Goal: Obtain resource: Obtain resource

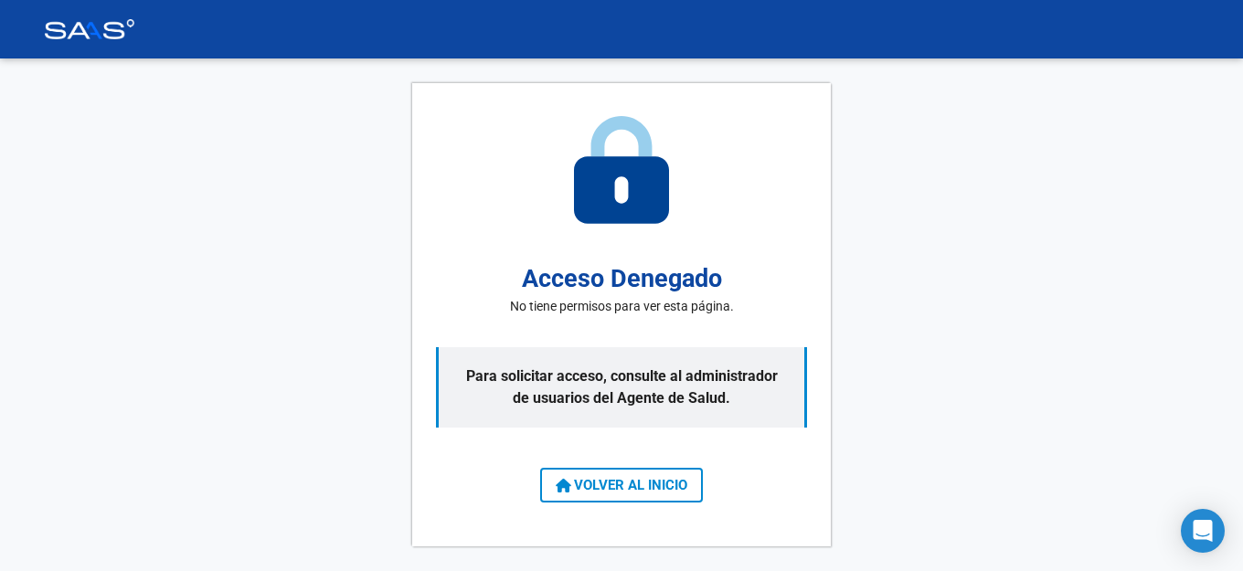
click at [664, 504] on div "Acceso Denegado No tiene permisos para ver esta página. Para solicitar acceso, …" at bounding box center [621, 315] width 419 height 464
click at [607, 483] on span "VOLVER AL INICIO" at bounding box center [622, 485] width 132 height 16
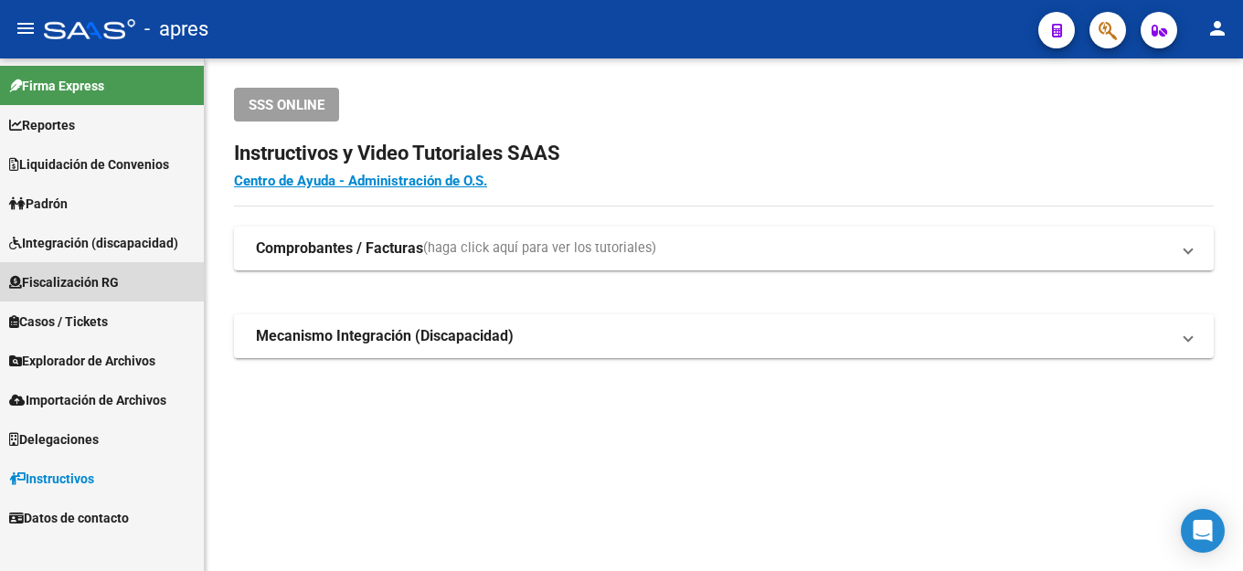
click at [59, 290] on span "Fiscalización RG" at bounding box center [64, 282] width 110 height 20
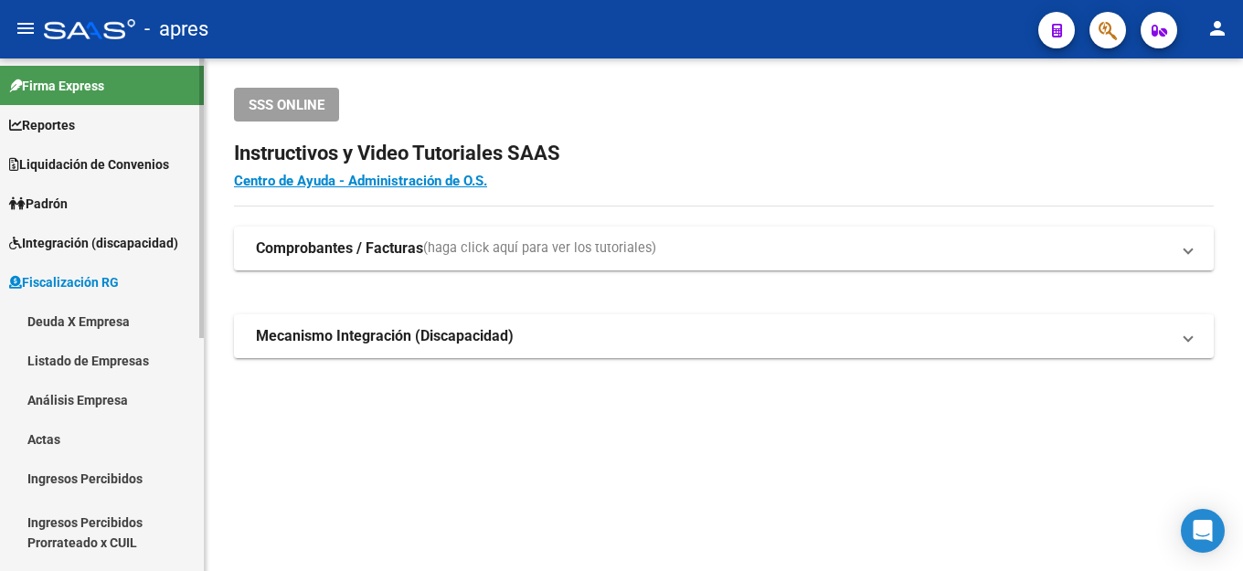
click at [78, 328] on link "Deuda X Empresa" at bounding box center [102, 321] width 204 height 39
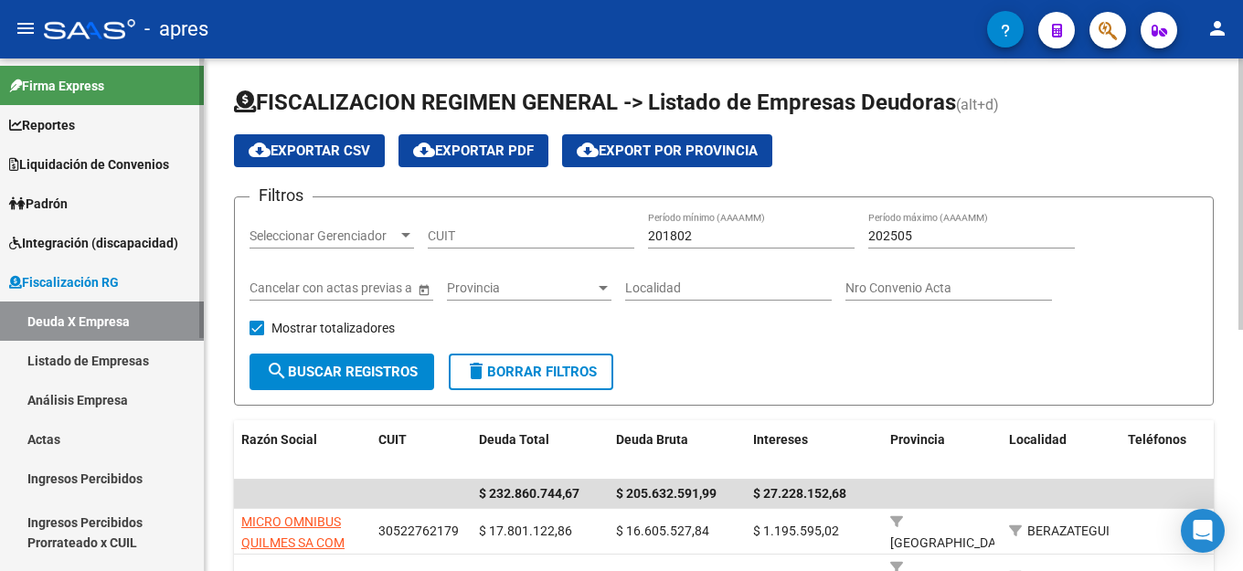
click at [81, 361] on link "Listado de Empresas" at bounding box center [102, 360] width 204 height 39
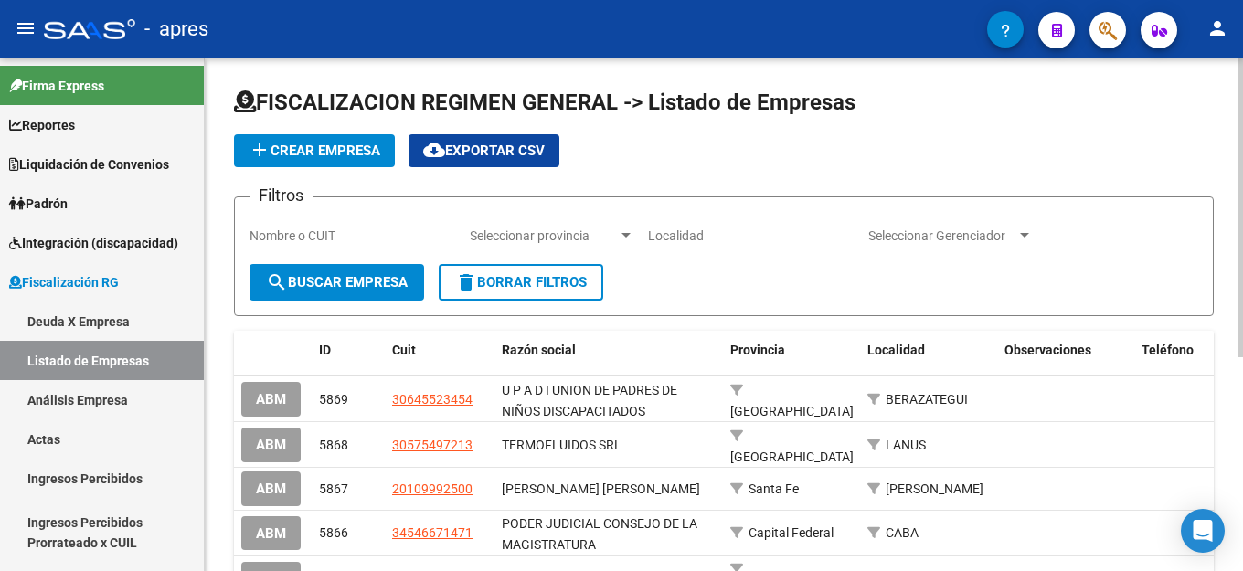
click at [318, 242] on input "Nombre o CUIT" at bounding box center [353, 236] width 207 height 16
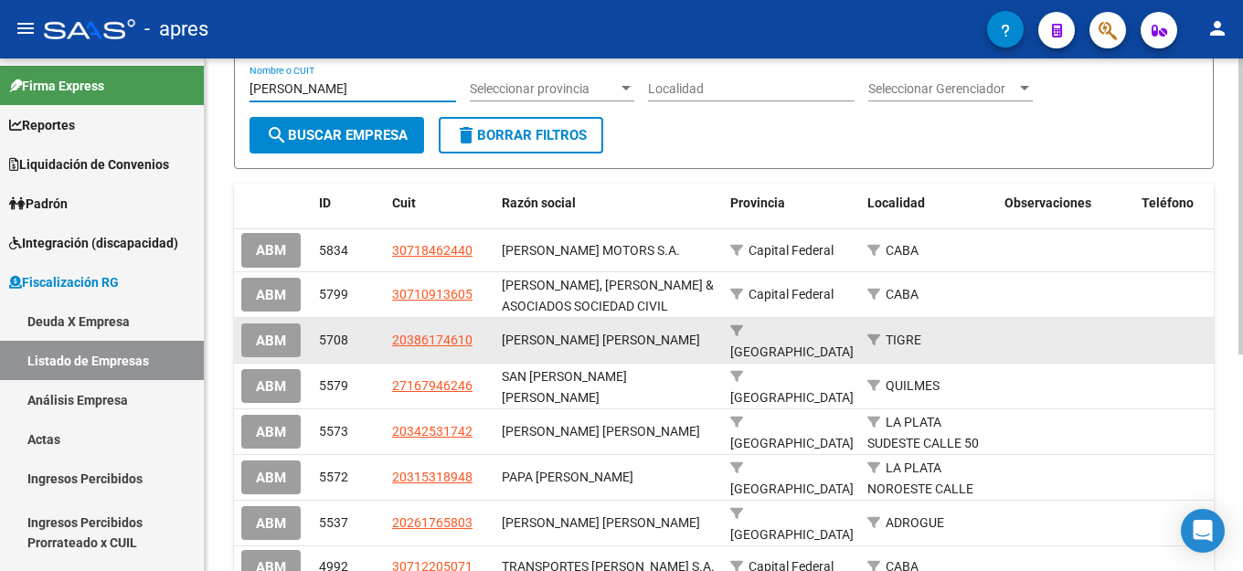
scroll to position [183, 0]
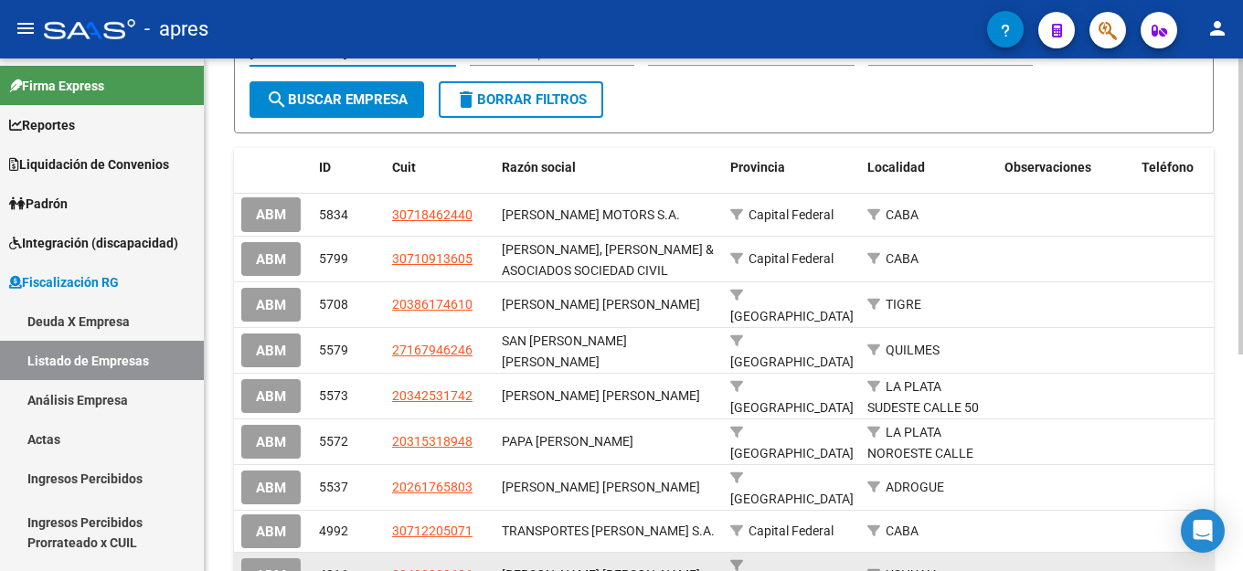
type input "[PERSON_NAME]"
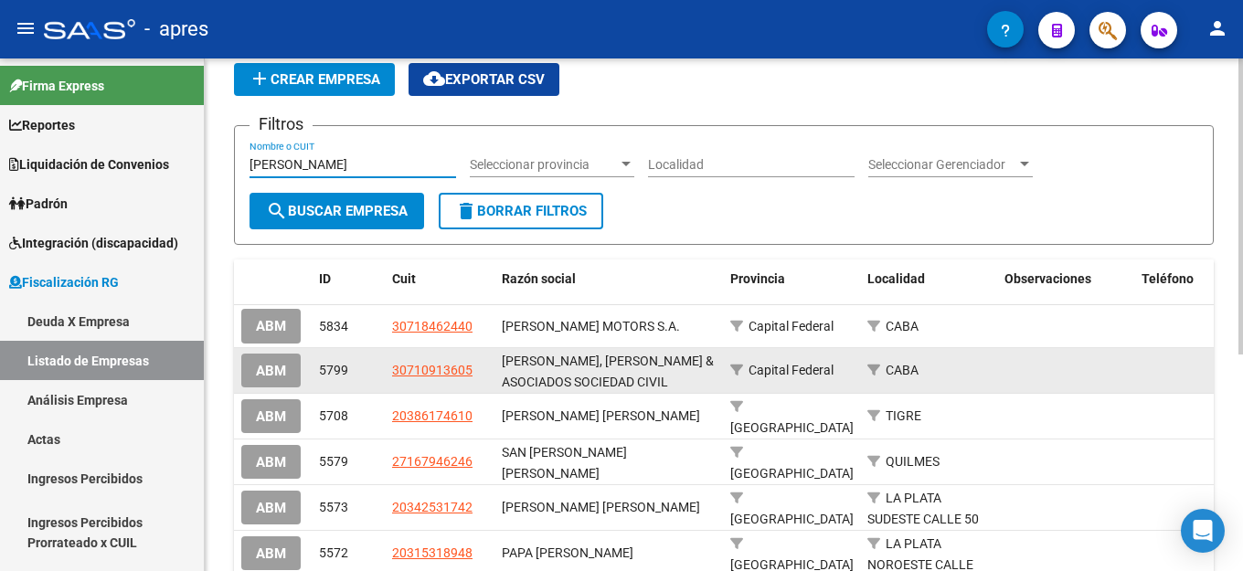
scroll to position [0, 0]
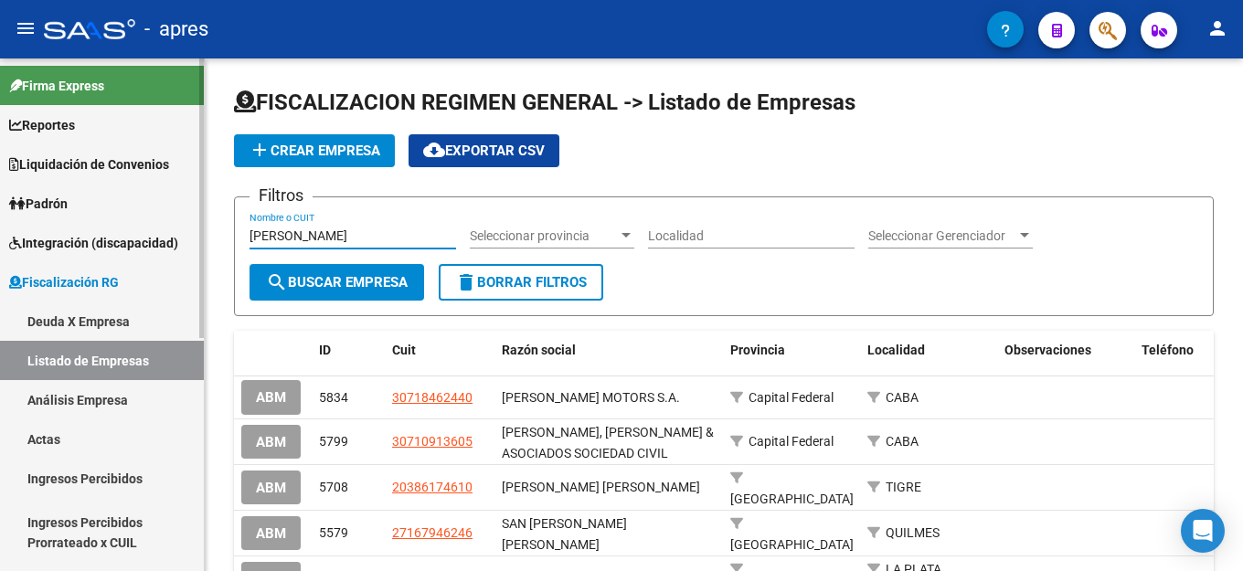
click at [105, 324] on link "Deuda X Empresa" at bounding box center [102, 321] width 204 height 39
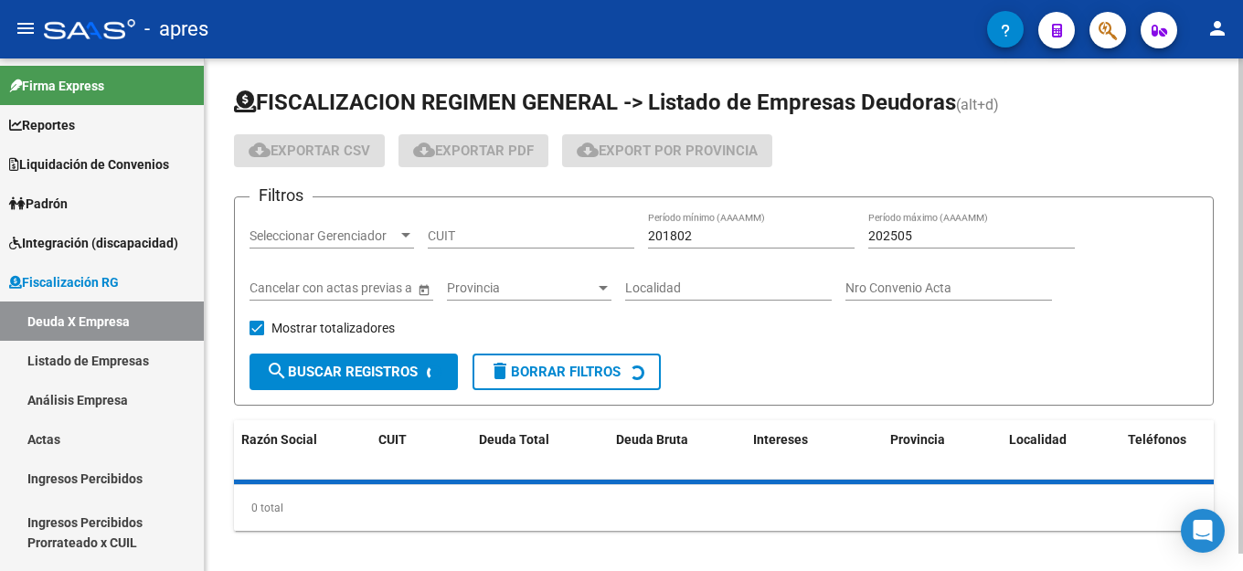
click at [454, 246] on div "CUIT" at bounding box center [531, 230] width 207 height 37
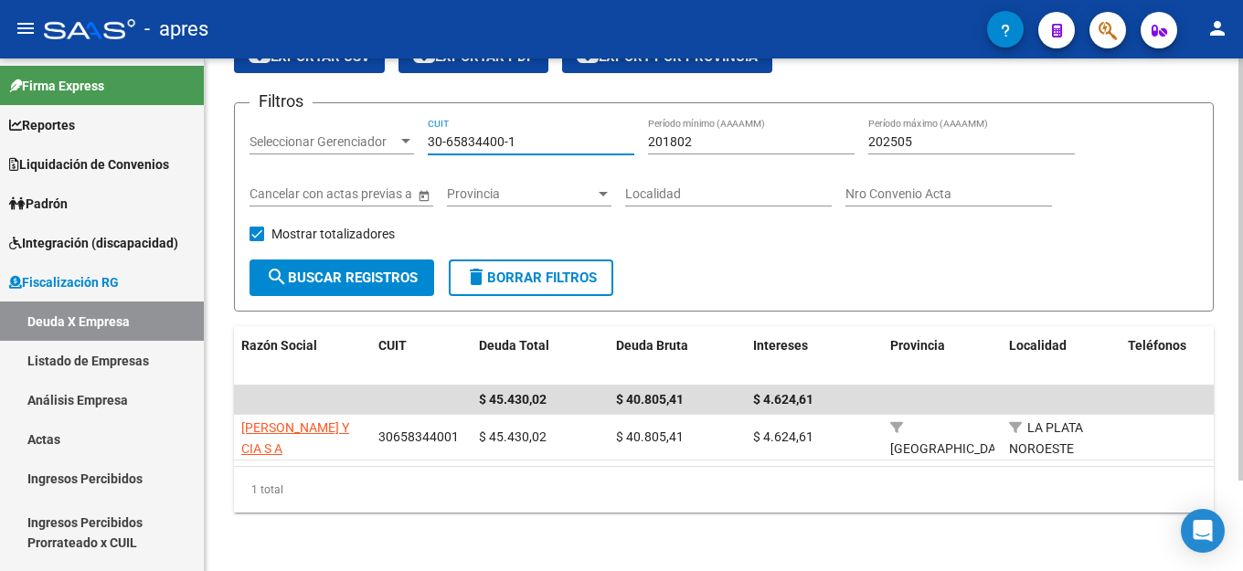
scroll to position [110, 0]
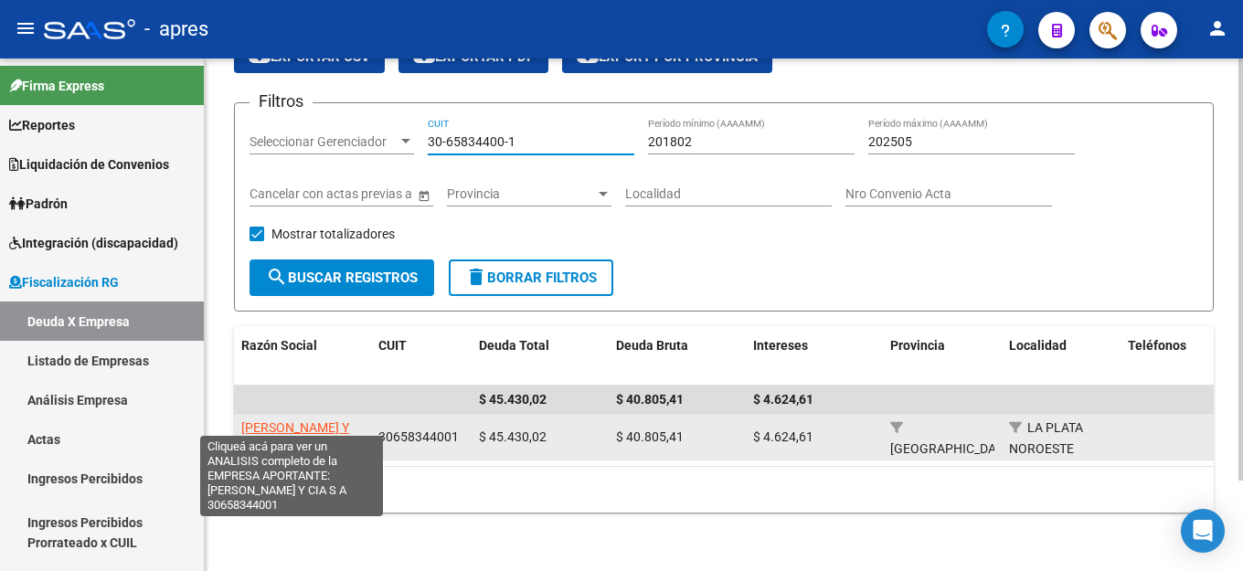
type input "30-65834400-1"
click at [320, 421] on span "[PERSON_NAME] Y CIA S A" at bounding box center [295, 438] width 108 height 36
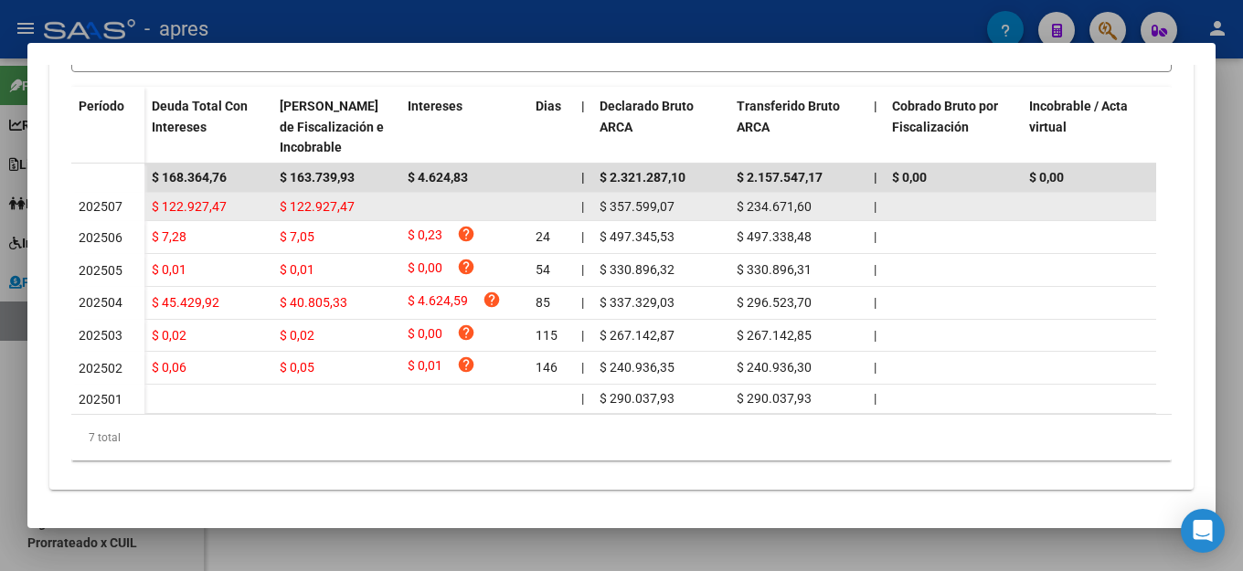
scroll to position [183, 0]
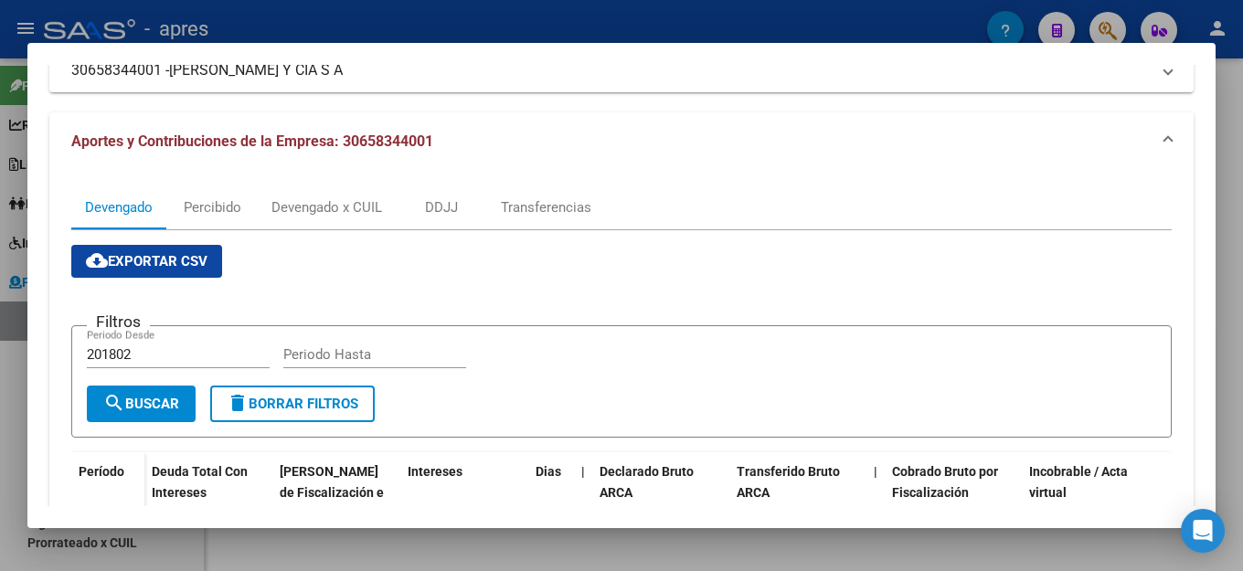
click at [694, 97] on div "Crear Acta ARCA Impuestos ARCA [PERSON_NAME] remove_red_eye FTP - SSS ABM cloud…" at bounding box center [621, 401] width 1144 height 908
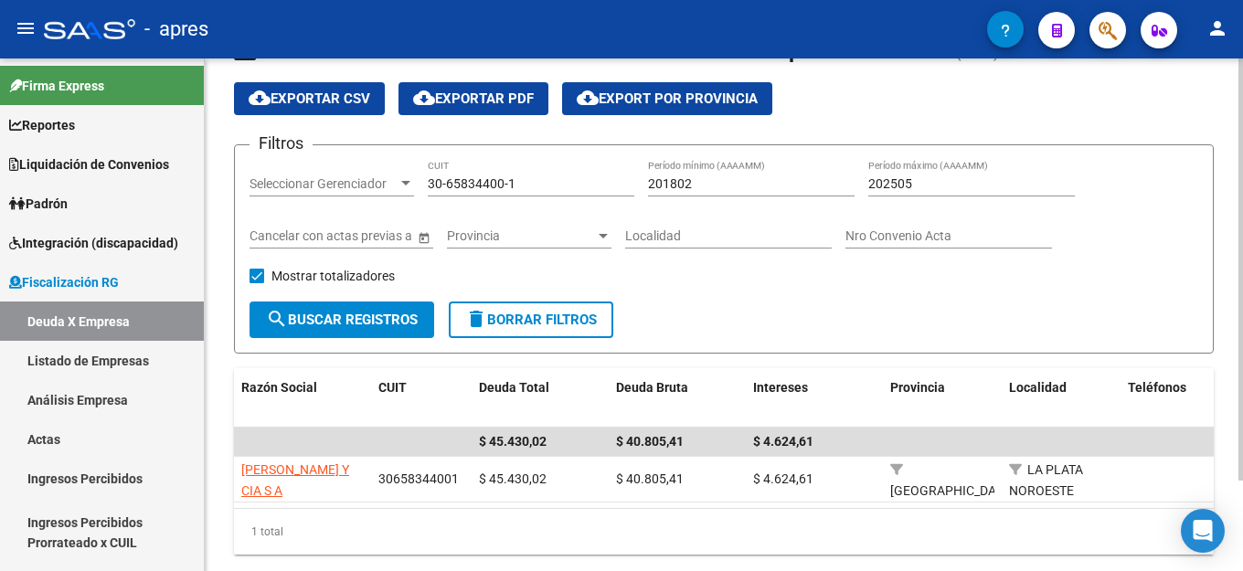
scroll to position [0, 0]
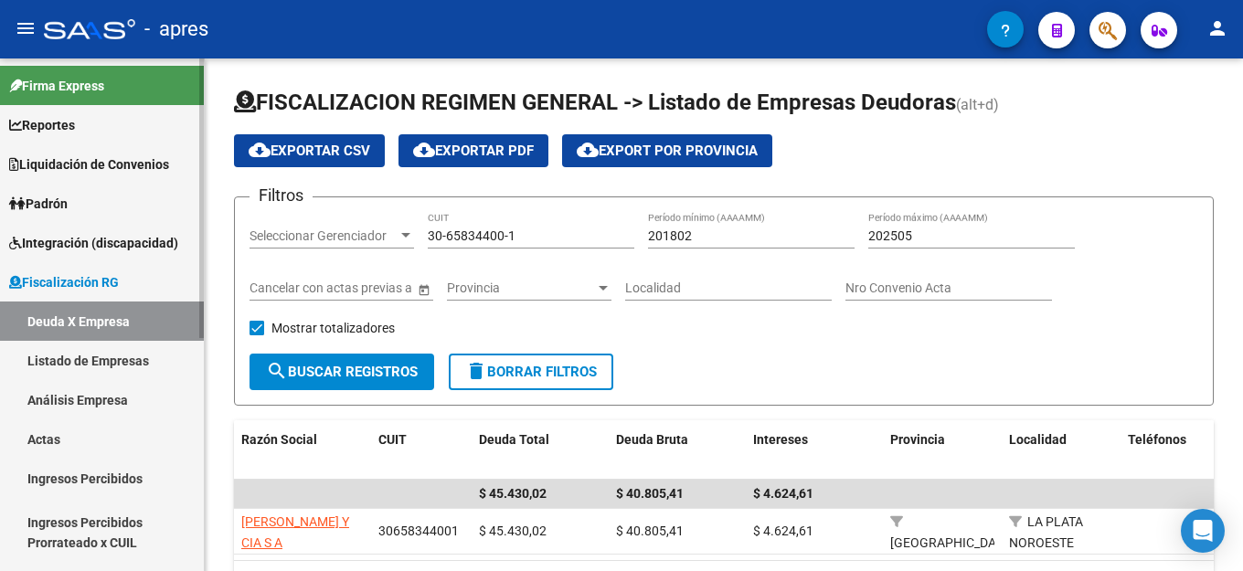
click at [82, 360] on link "Listado de Empresas" at bounding box center [102, 360] width 204 height 39
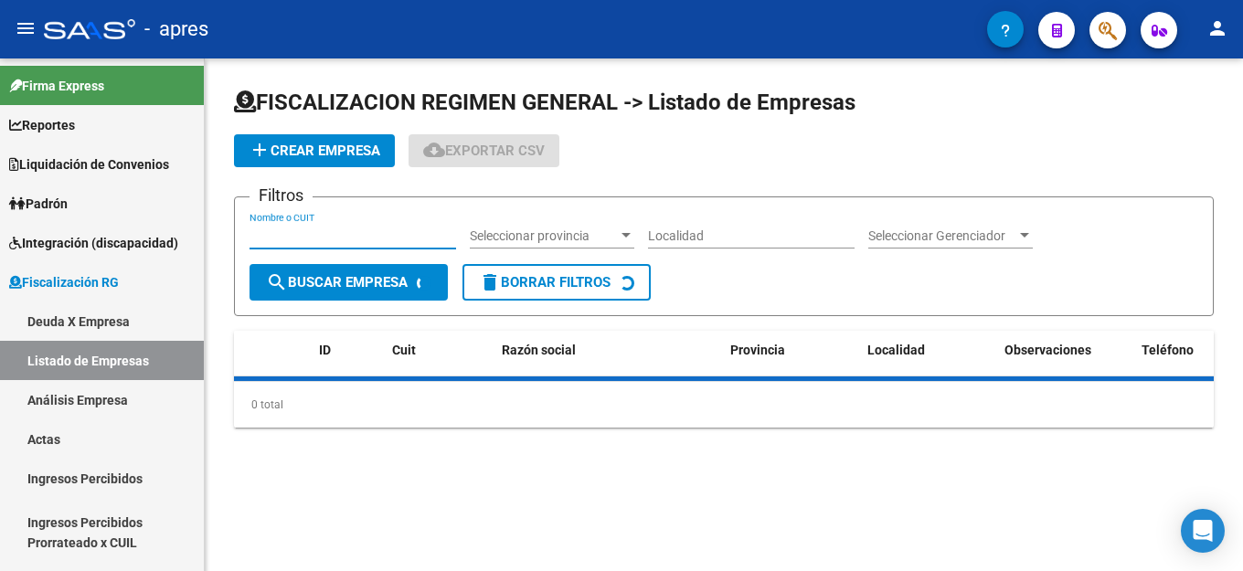
click at [310, 237] on input "Nombre o CUIT" at bounding box center [353, 236] width 207 height 16
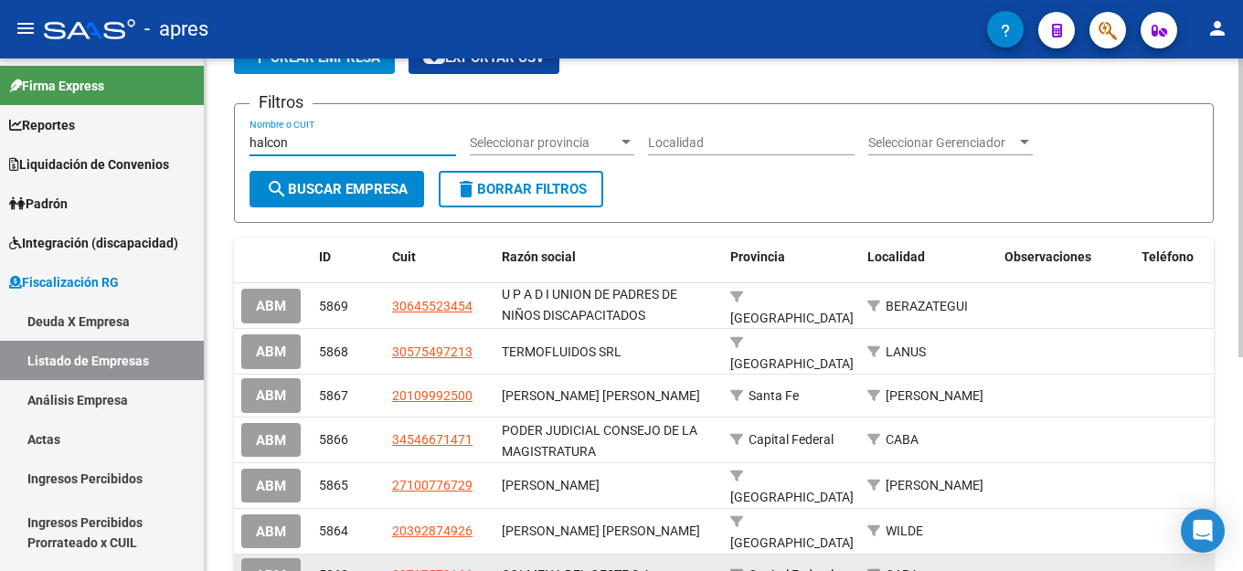
scroll to position [91, 0]
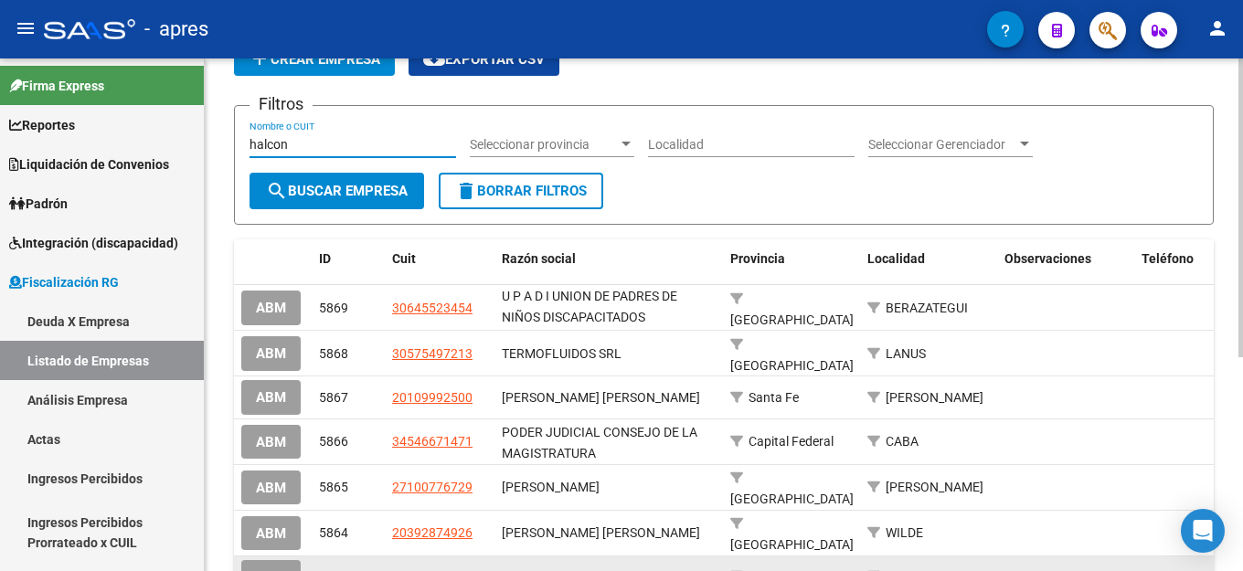
type input "halcon"
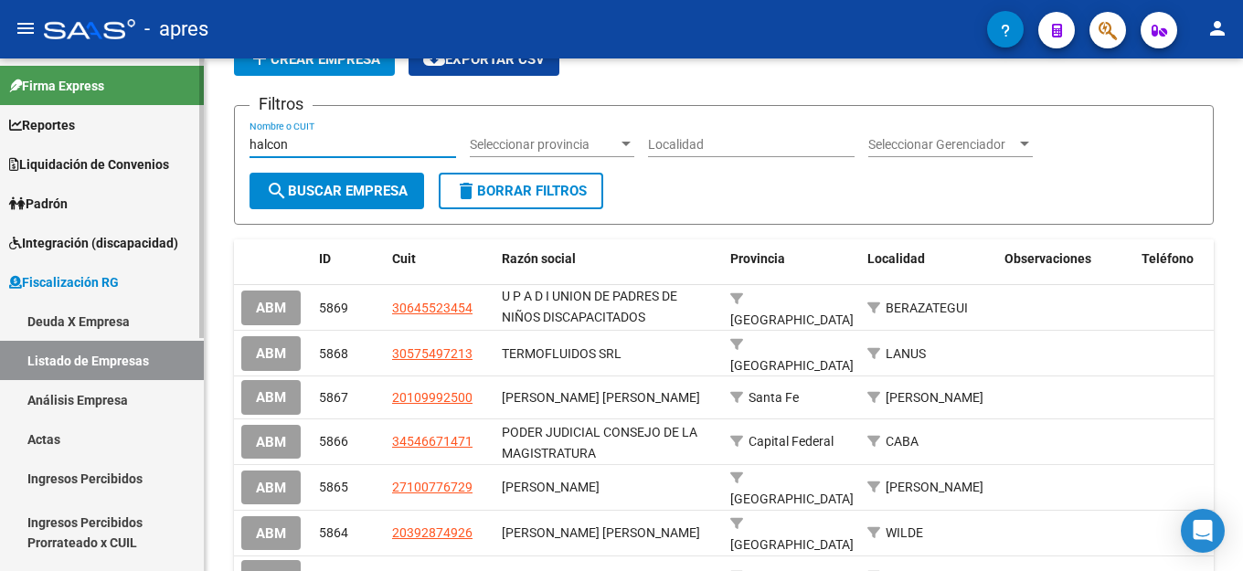
click at [81, 324] on link "Deuda X Empresa" at bounding box center [102, 321] width 204 height 39
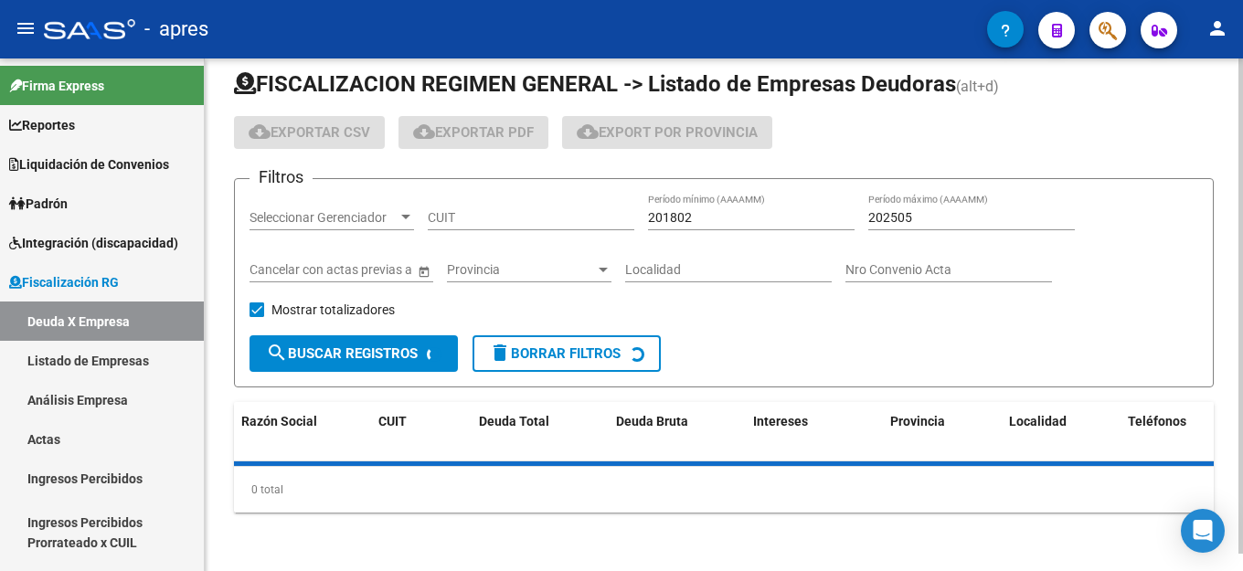
scroll to position [91, 0]
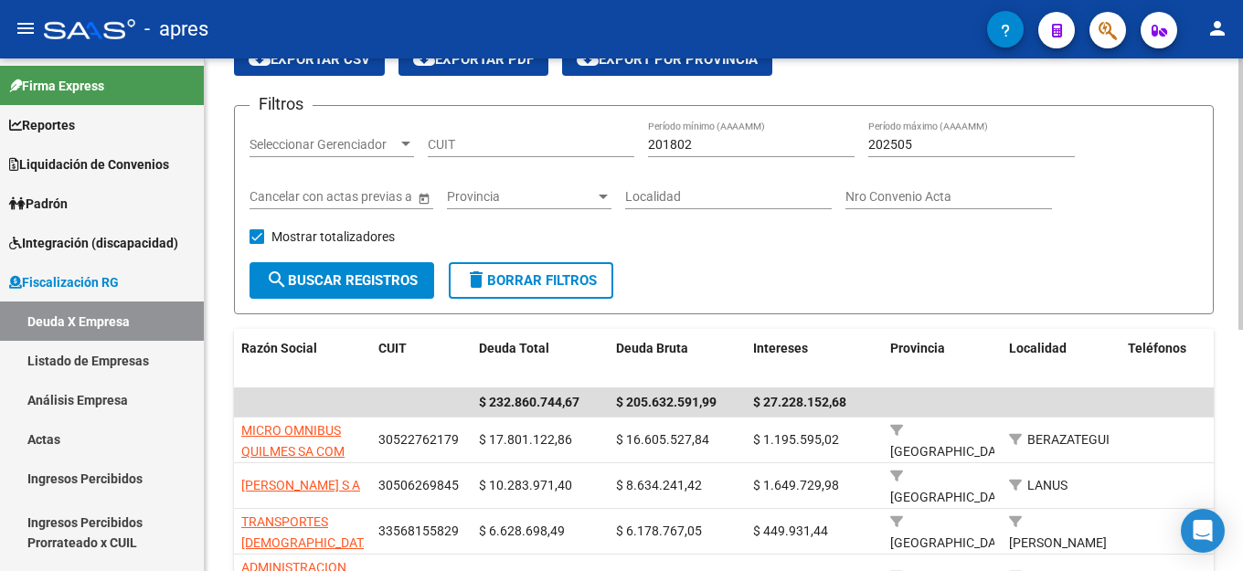
click at [476, 212] on div "Provincia Provincia" at bounding box center [529, 199] width 165 height 52
click at [484, 149] on input "CUIT" at bounding box center [531, 145] width 207 height 16
paste input "30-69638589-7"
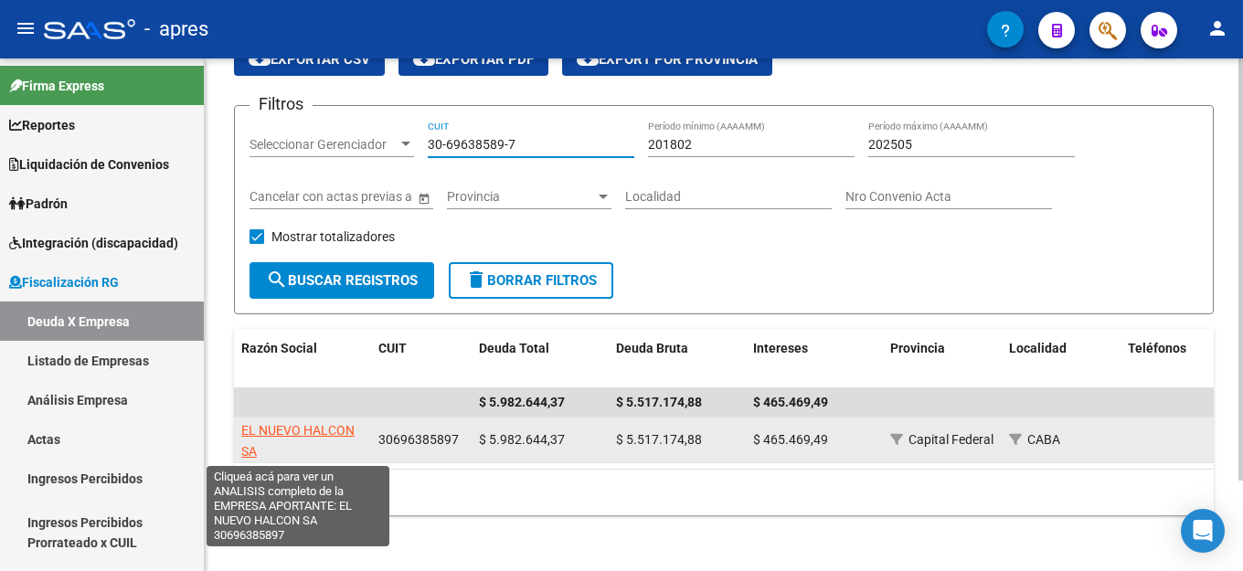
type input "30-69638589-7"
click at [318, 434] on span "EL NUEVO HALCON SA" at bounding box center [297, 441] width 113 height 36
type textarea "30696385897"
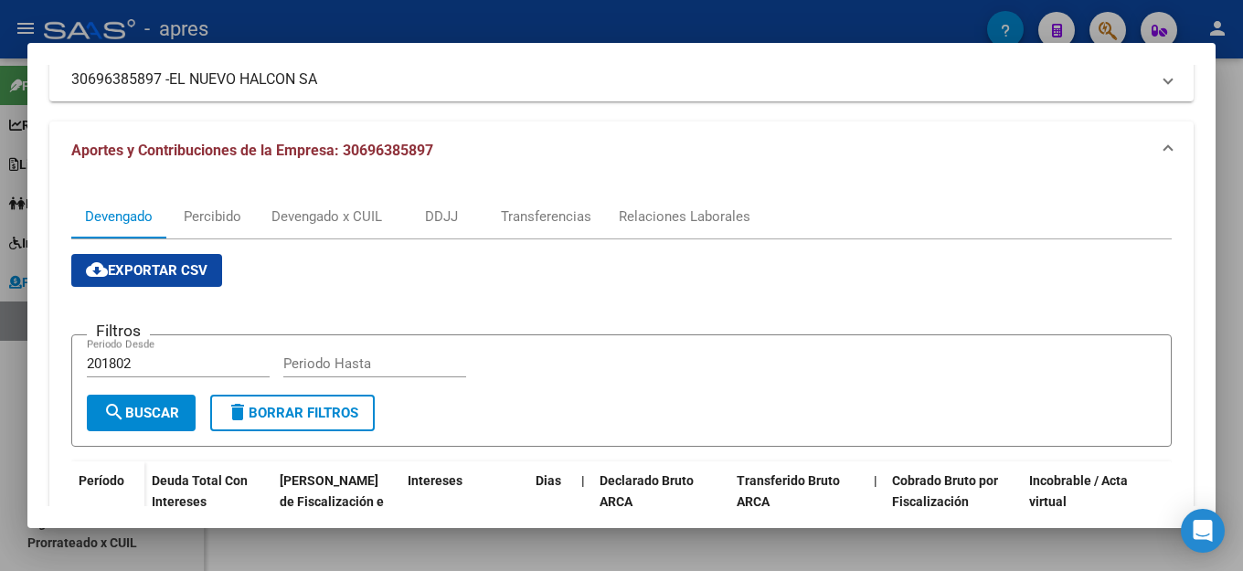
scroll to position [0, 0]
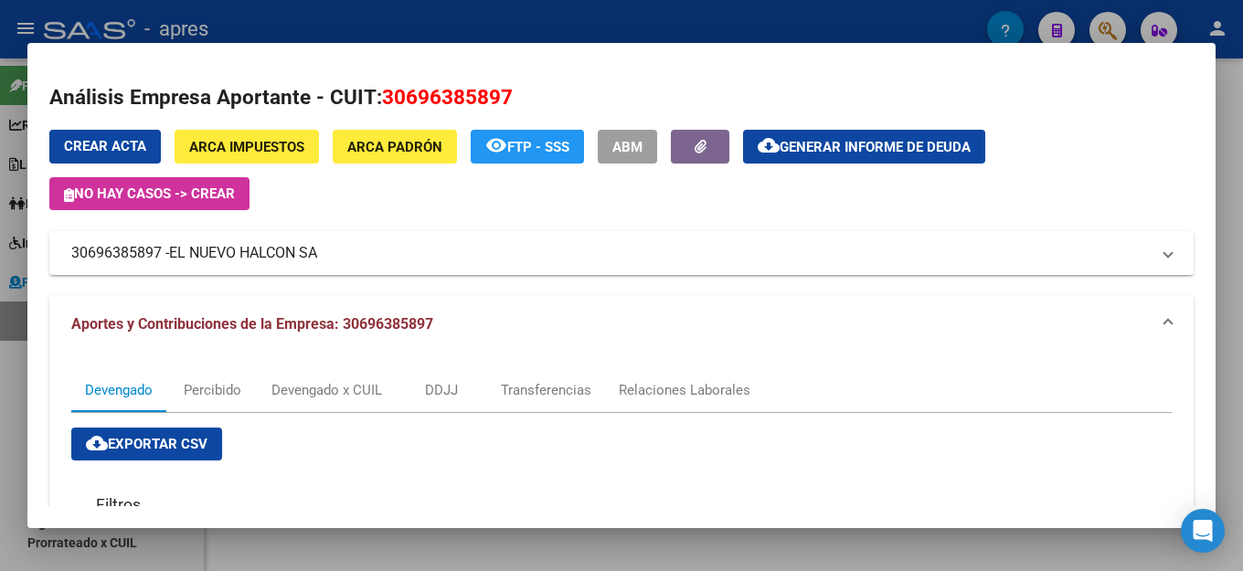
click at [727, 68] on mat-dialog-content "Análisis Empresa Aportante - CUIT: 30696385897 Crear Acta ARCA Impuestos ARCA […" at bounding box center [621, 285] width 1188 height 441
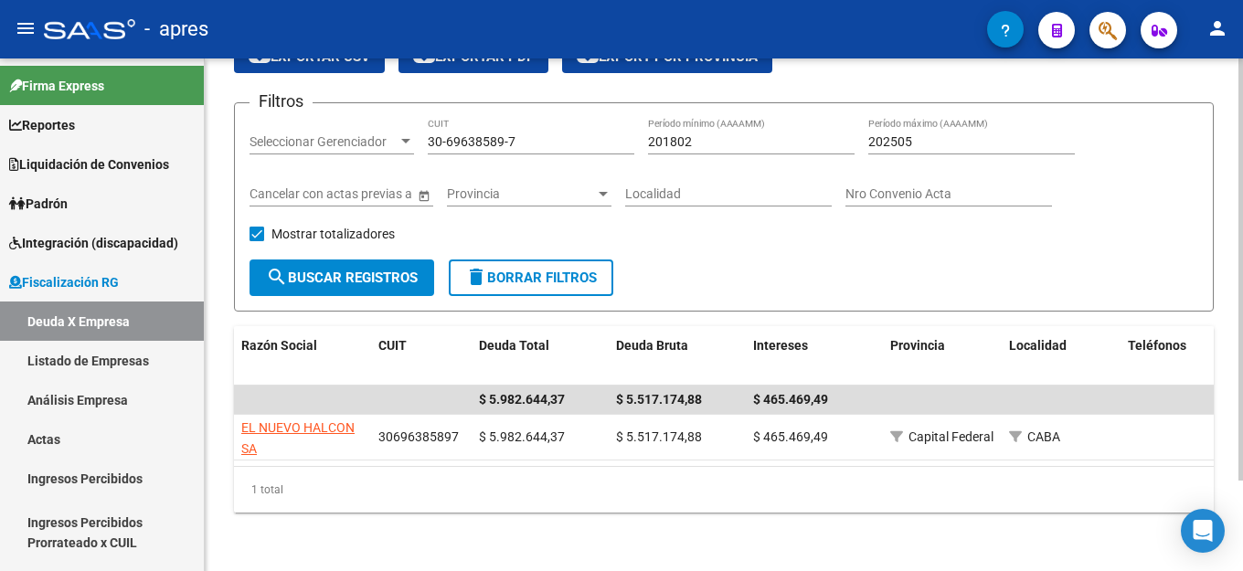
scroll to position [110, 0]
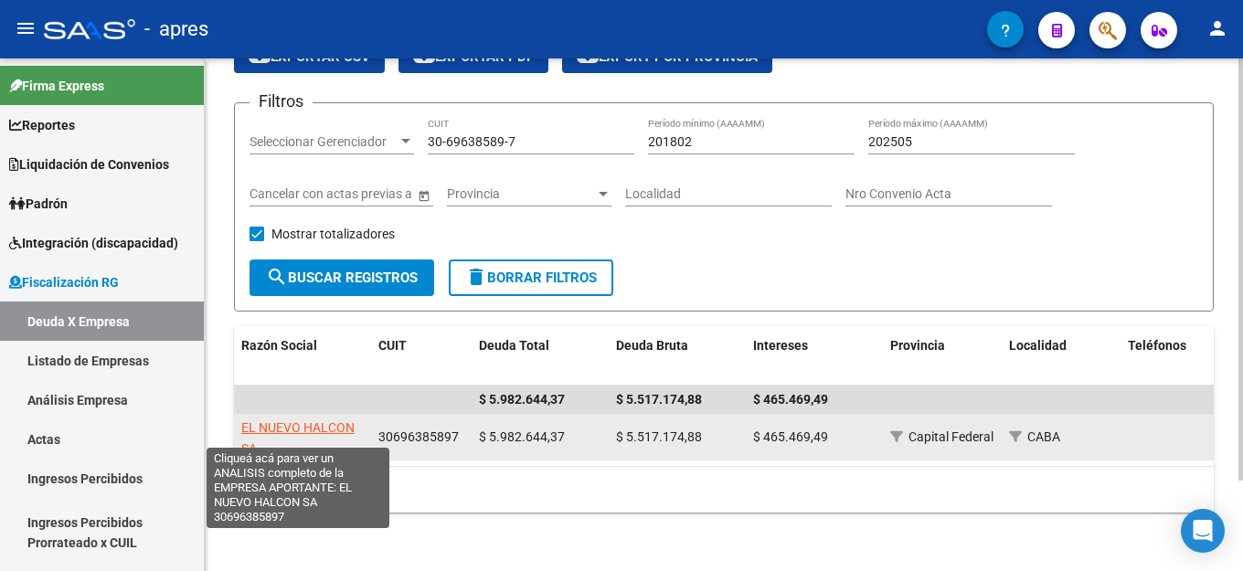
click at [317, 420] on span "EL NUEVO HALCON SA" at bounding box center [297, 438] width 113 height 36
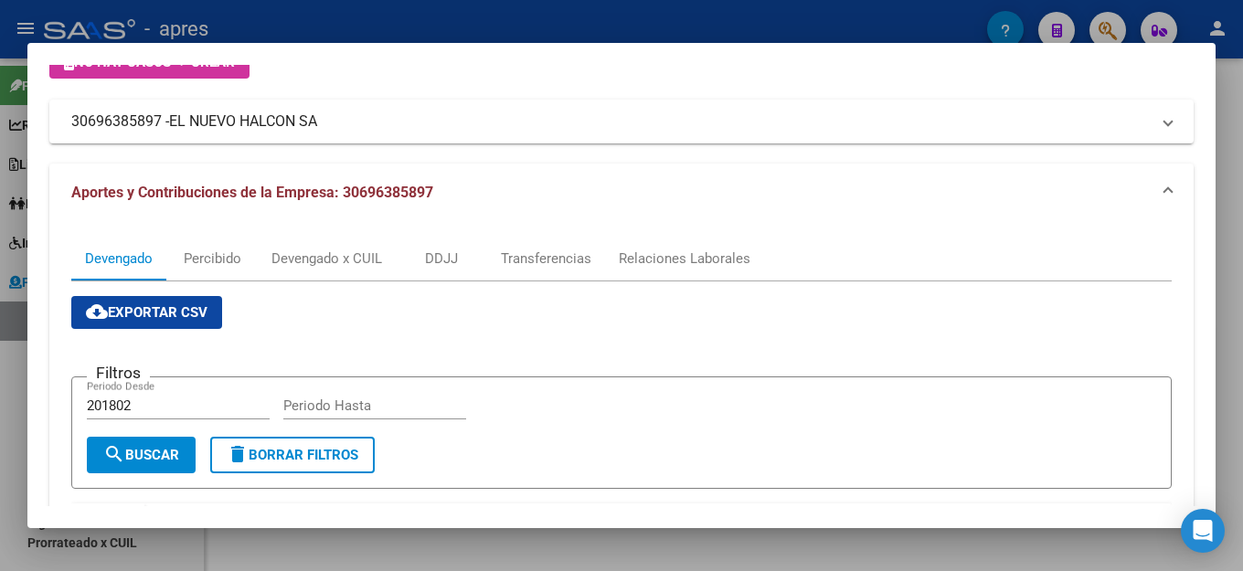
scroll to position [0, 0]
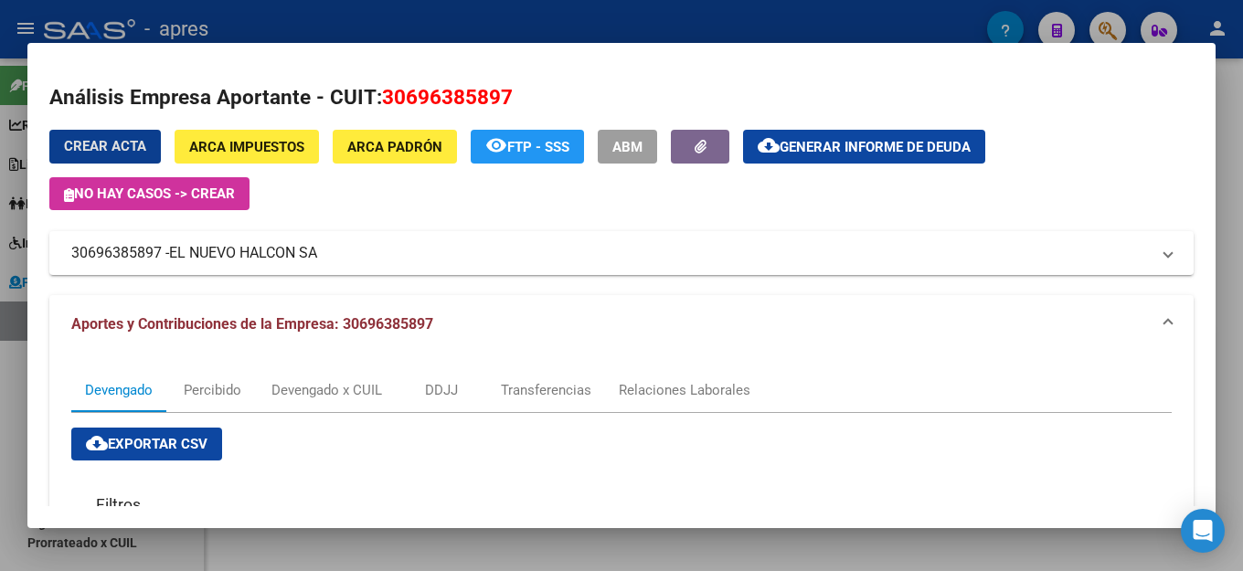
click at [872, 148] on span "Generar informe de deuda" at bounding box center [875, 147] width 191 height 16
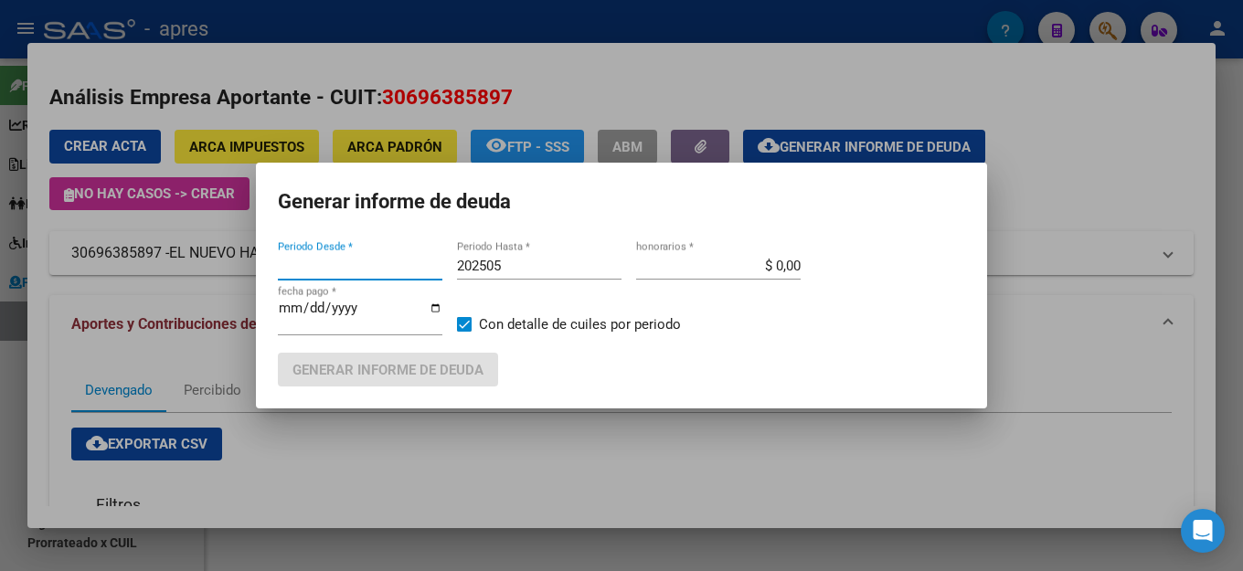
click at [559, 270] on input "202505" at bounding box center [539, 266] width 165 height 16
type input "201802"
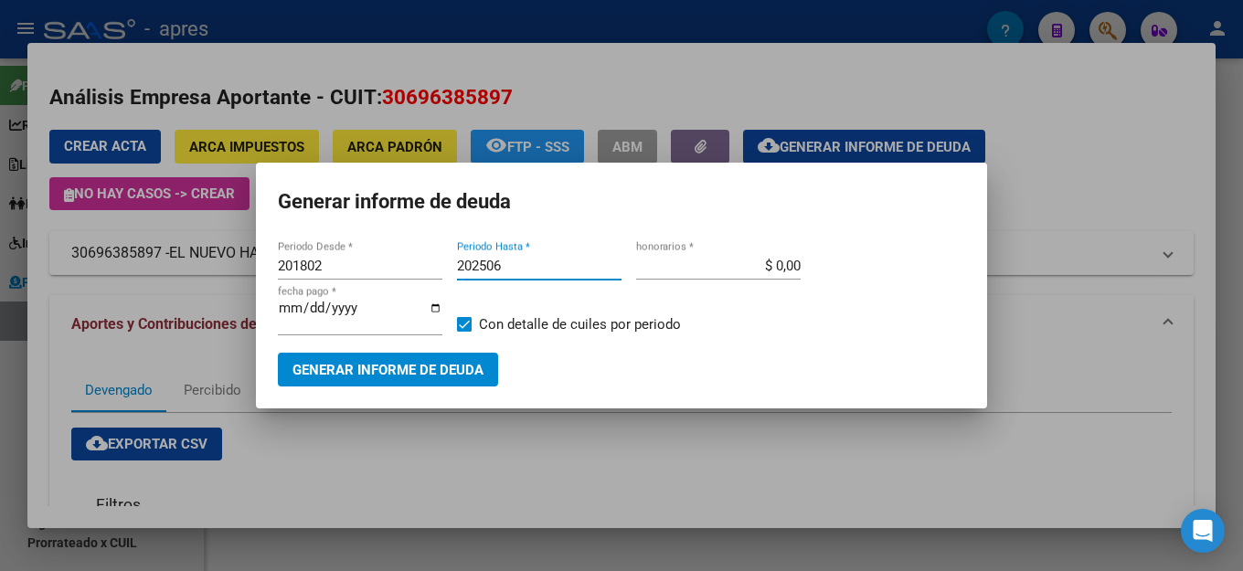
type input "202506"
click at [397, 365] on span "Generar informe de deuda" at bounding box center [387, 370] width 191 height 16
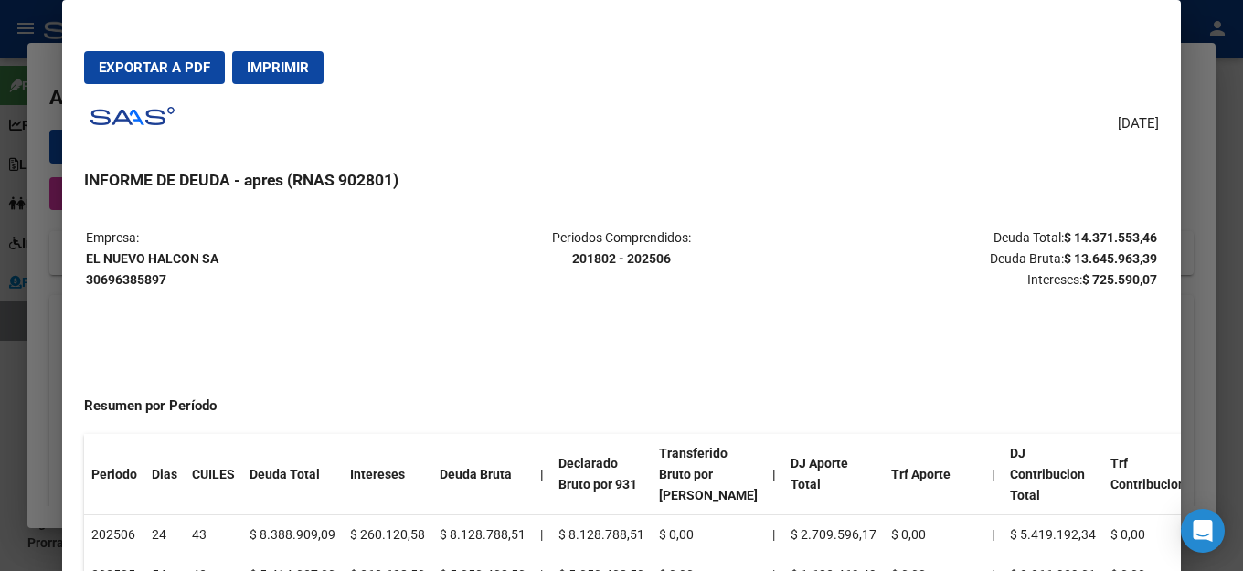
click at [777, 153] on div "[DATE] INFORME DE DEUDA - apres (RNAS 902801) Empresa: EL NUEVO HALCON SA 30696…" at bounding box center [621, 359] width 1075 height 520
click at [271, 66] on span "Imprimir" at bounding box center [278, 67] width 62 height 16
click at [507, 250] on p "Periodos Comprendidos: 201802 - 202506" at bounding box center [621, 249] width 356 height 42
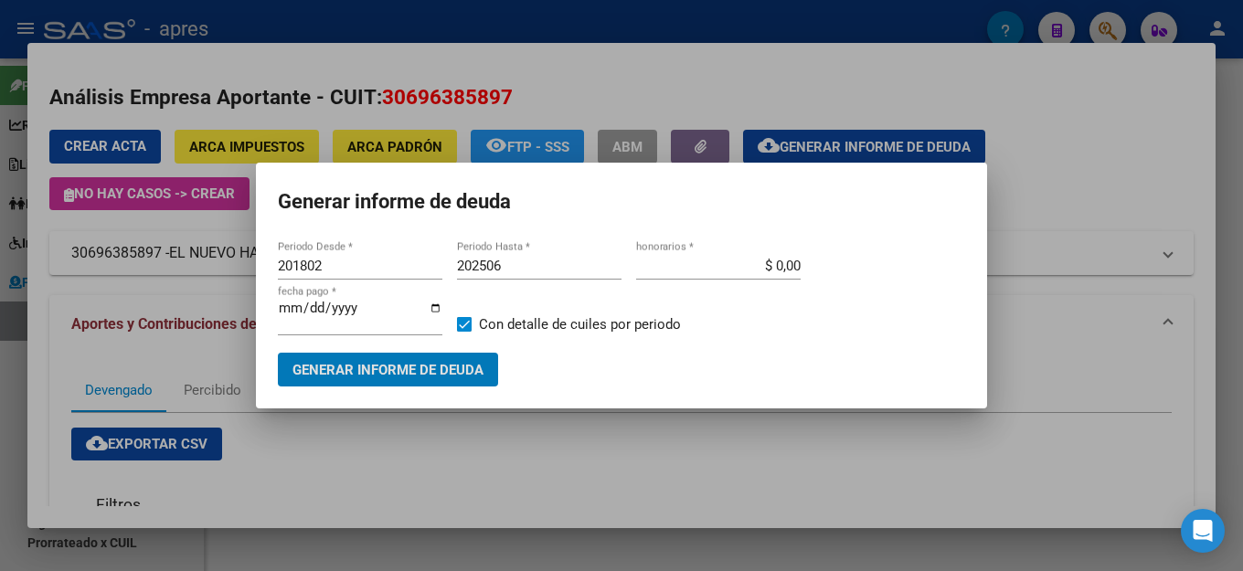
click at [644, 204] on h1 "Generar informe de deuda" at bounding box center [621, 202] width 687 height 35
